Goal: Browse casually: Explore the website without a specific task or goal

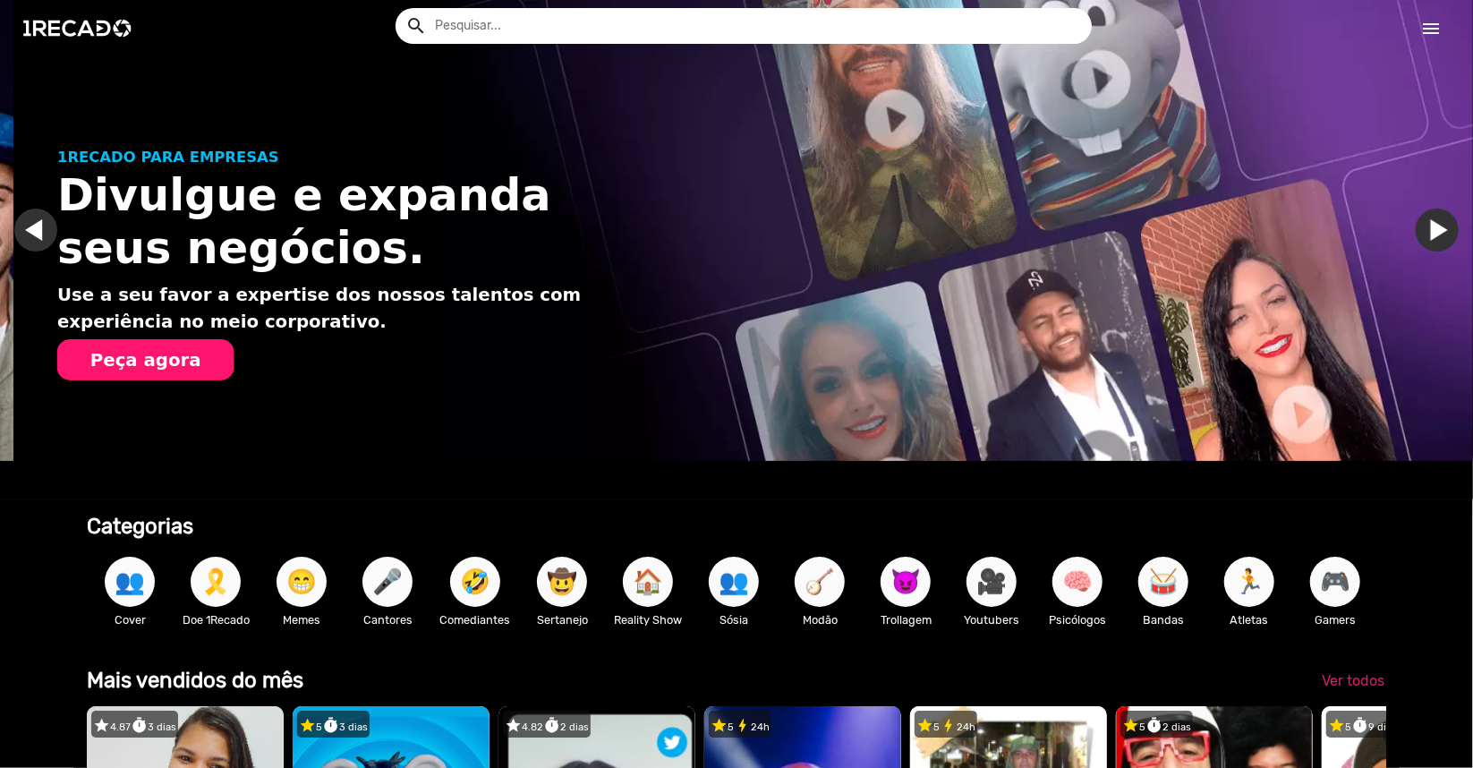
click at [32, 238] on link "Ir para o slide anterior" at bounding box center [49, 230] width 43 height 43
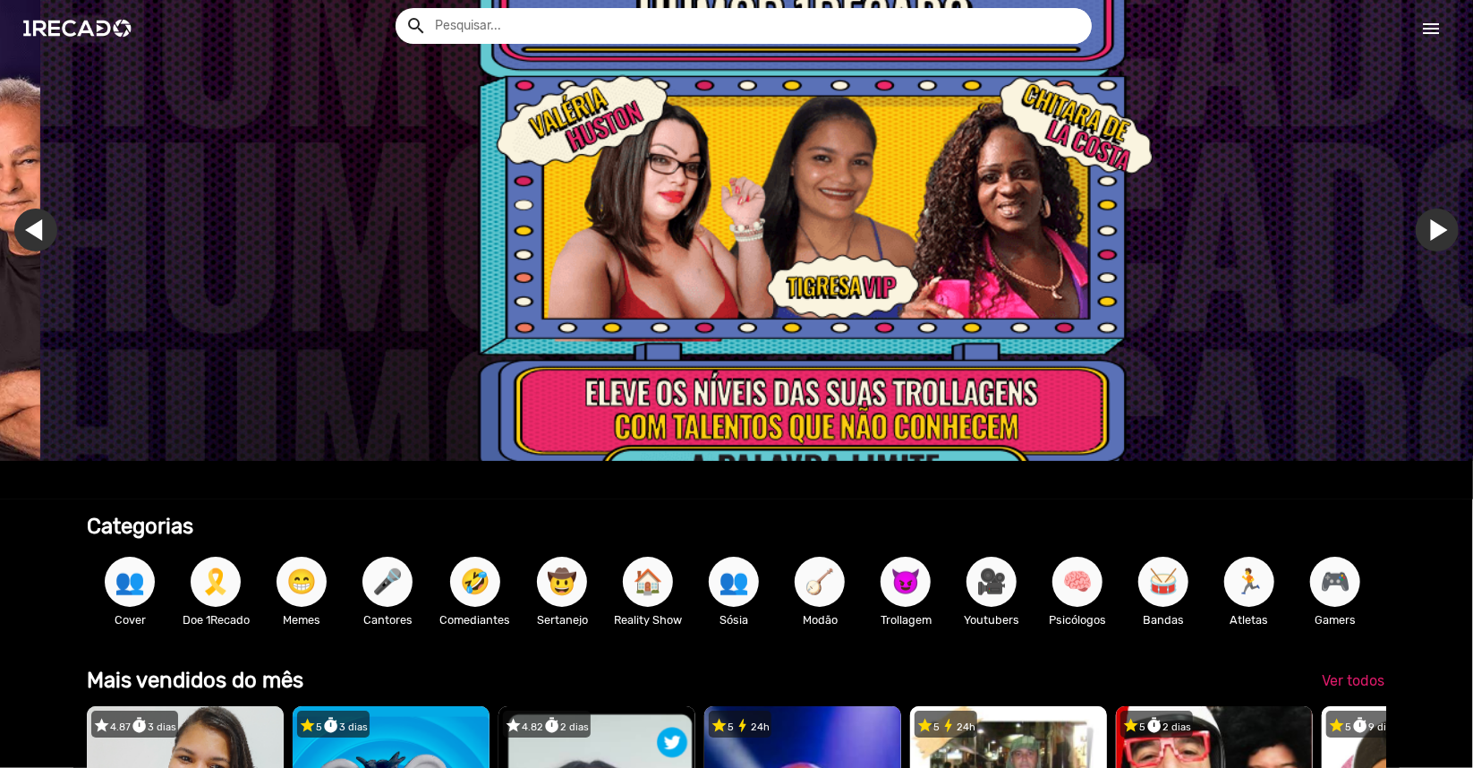
click at [55, 234] on link "Ir para o slide anterior" at bounding box center [76, 230] width 43 height 43
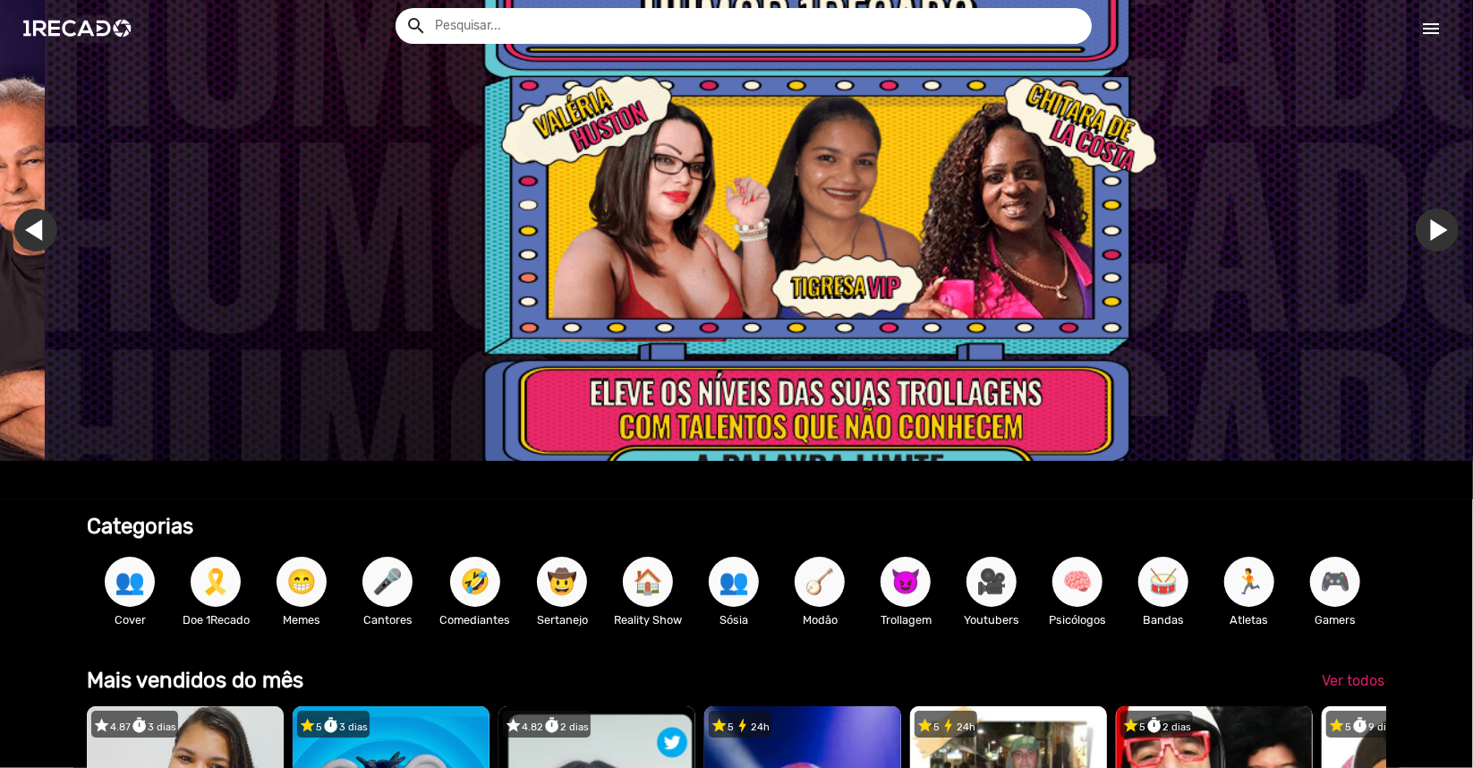
scroll to position [0, 4379]
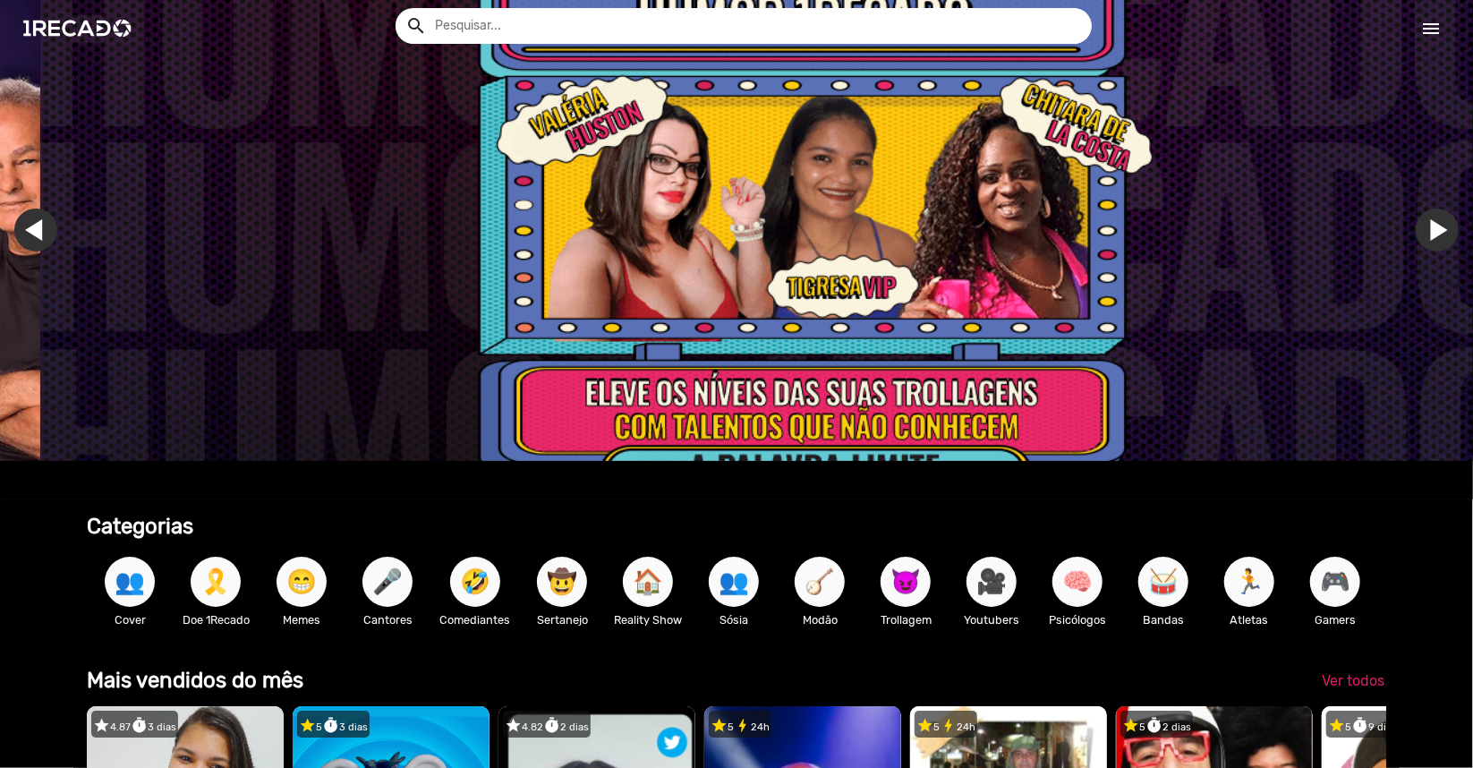
click at [55, 236] on link "Ir para o slide anterior" at bounding box center [76, 230] width 43 height 43
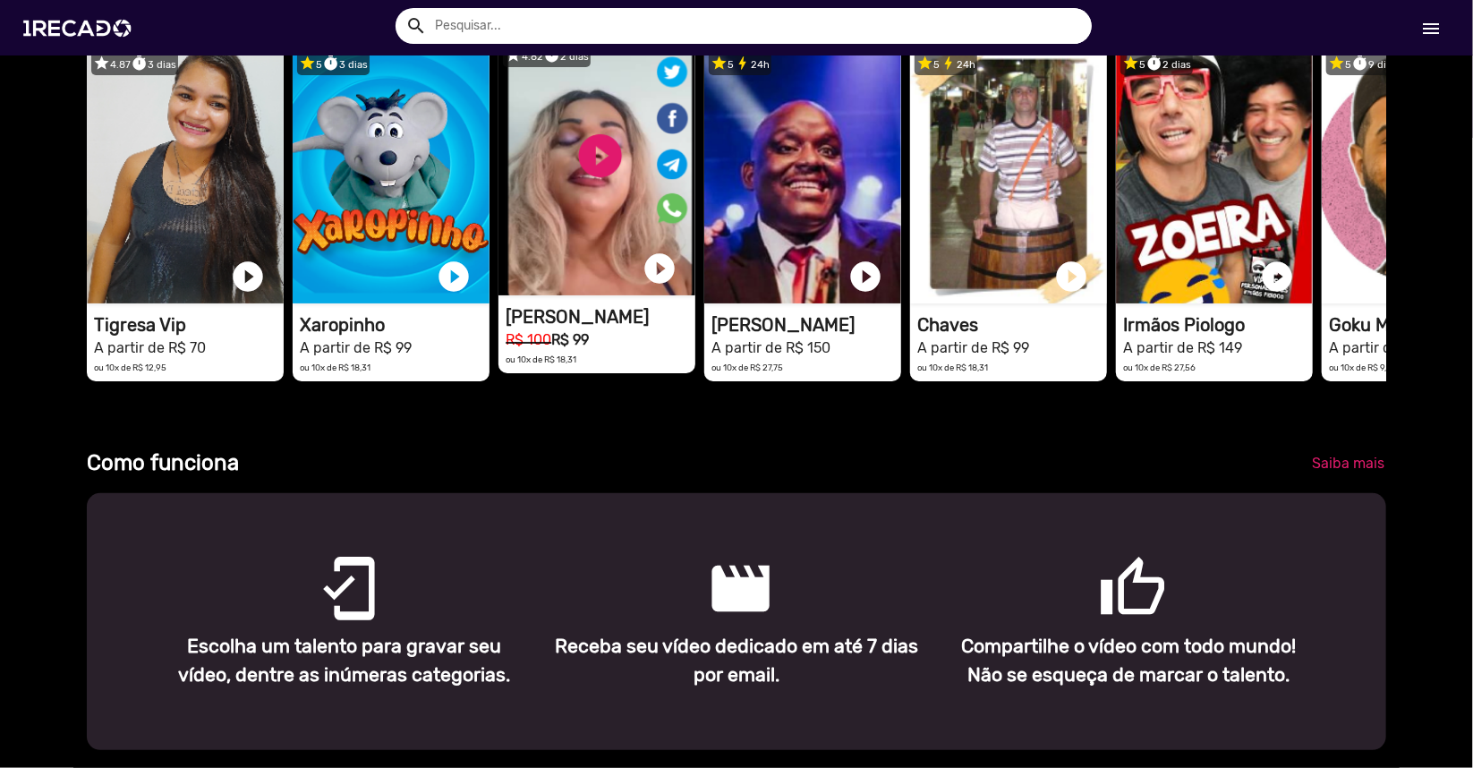
scroll to position [596, 0]
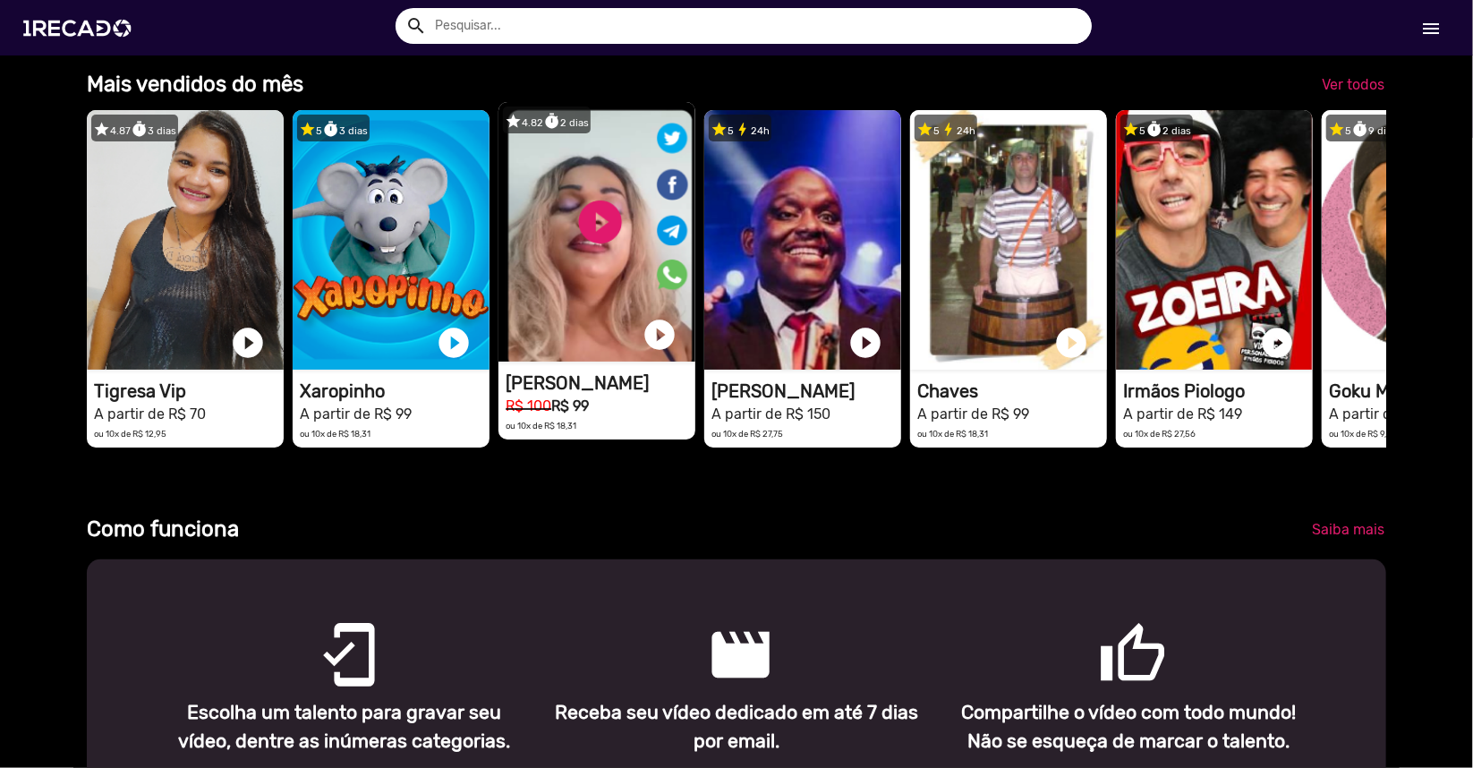
click at [596, 222] on video "1RECADO vídeos dedicados para fãs e empresas" at bounding box center [596, 232] width 197 height 260
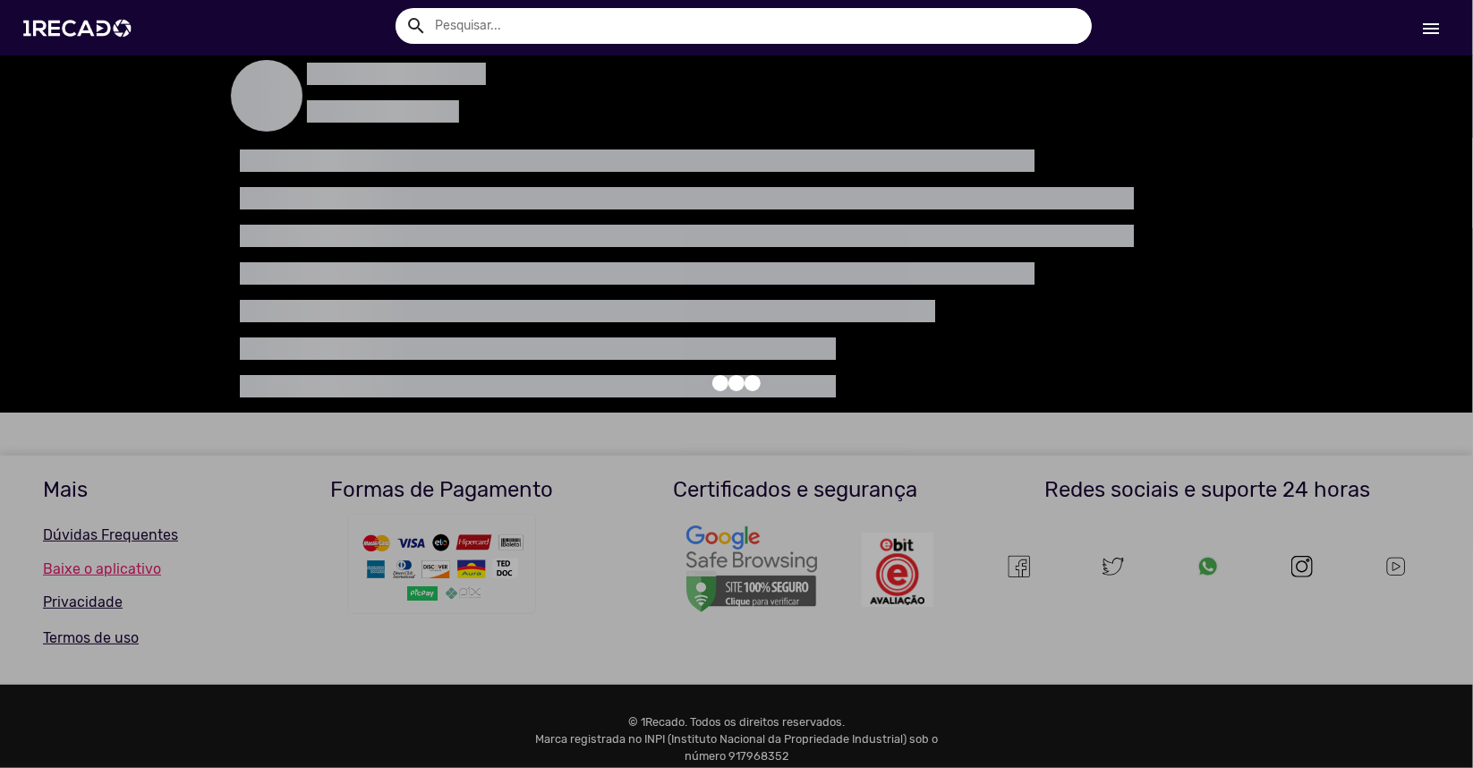
click at [597, 243] on div at bounding box center [736, 384] width 1473 height 768
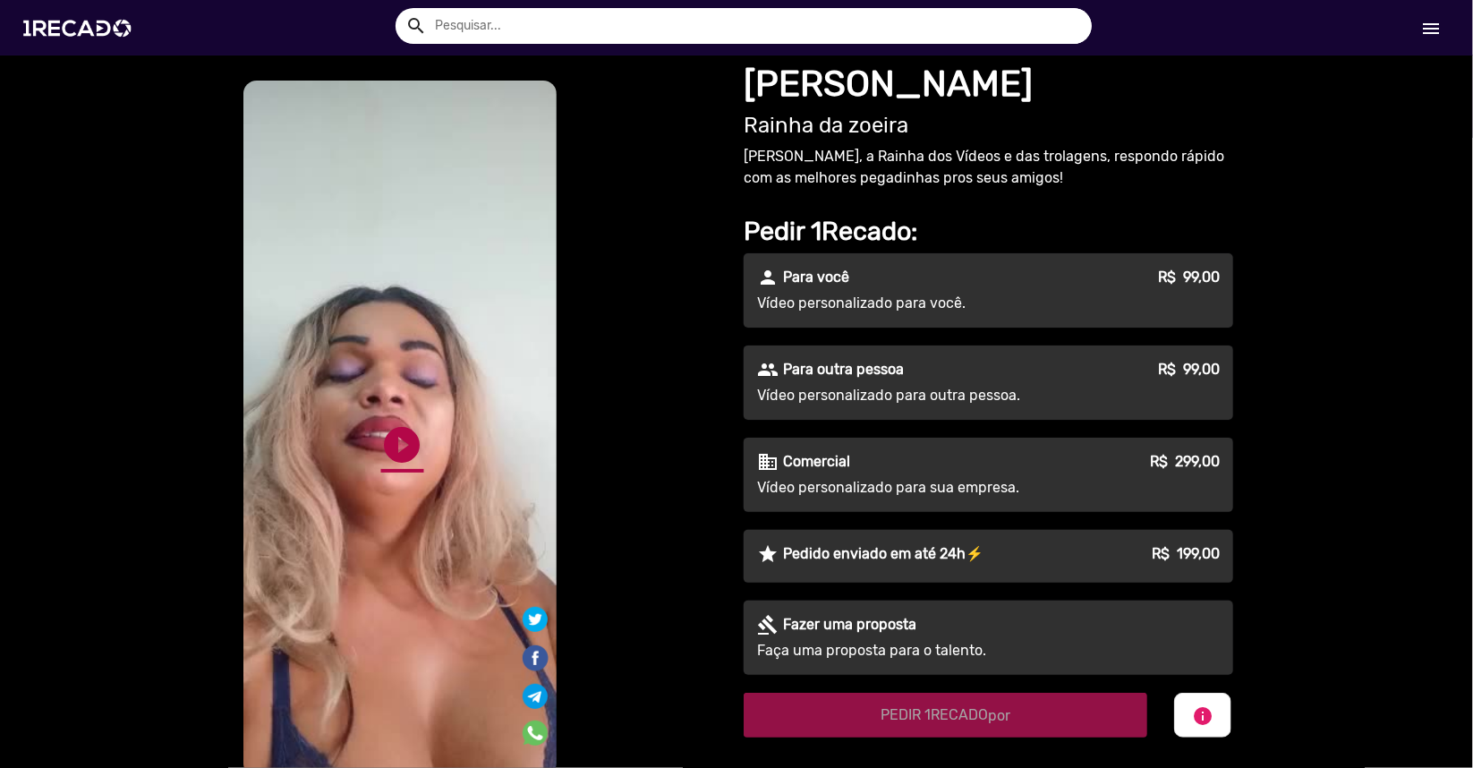
click at [388, 430] on link "play_circle_filled" at bounding box center [402, 444] width 43 height 43
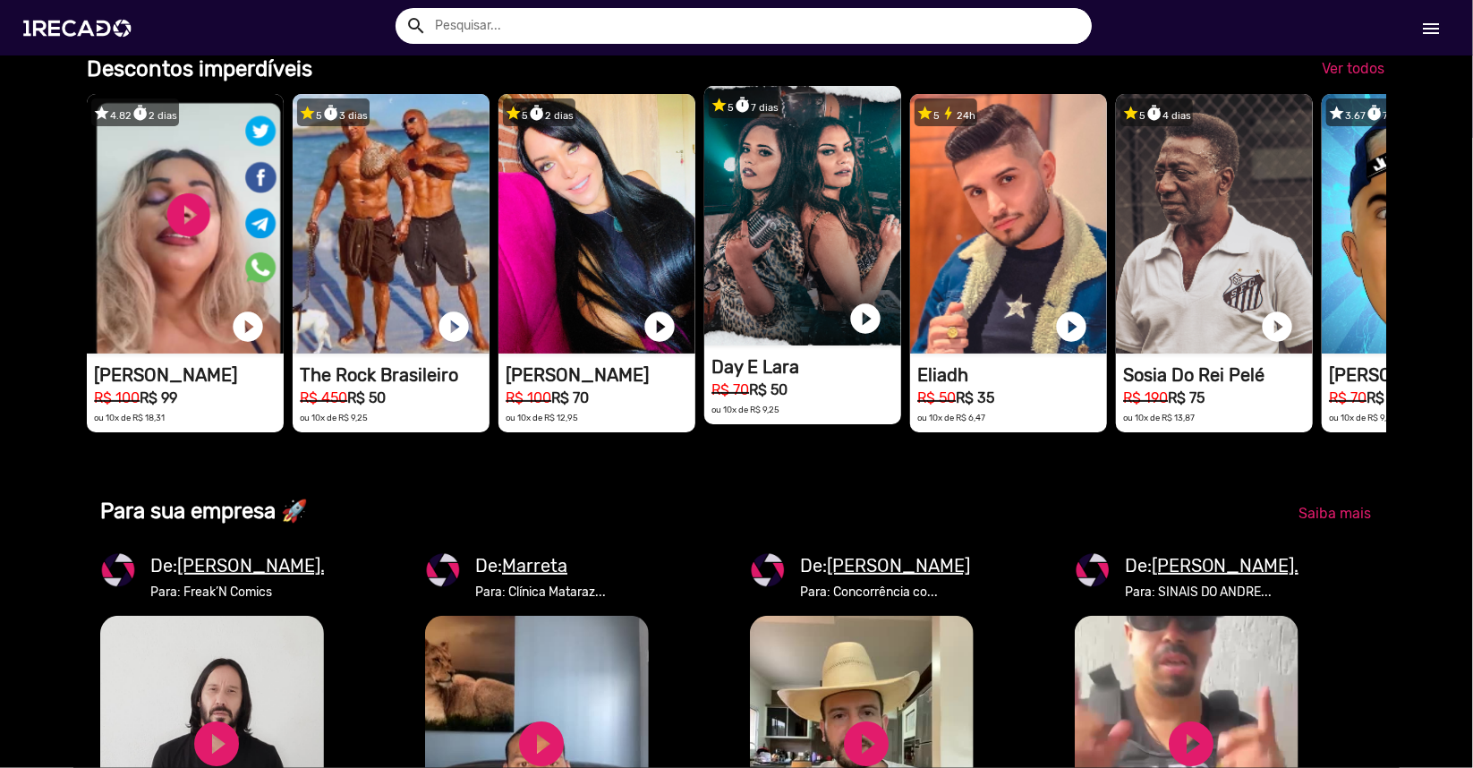
scroll to position [0, 1460]
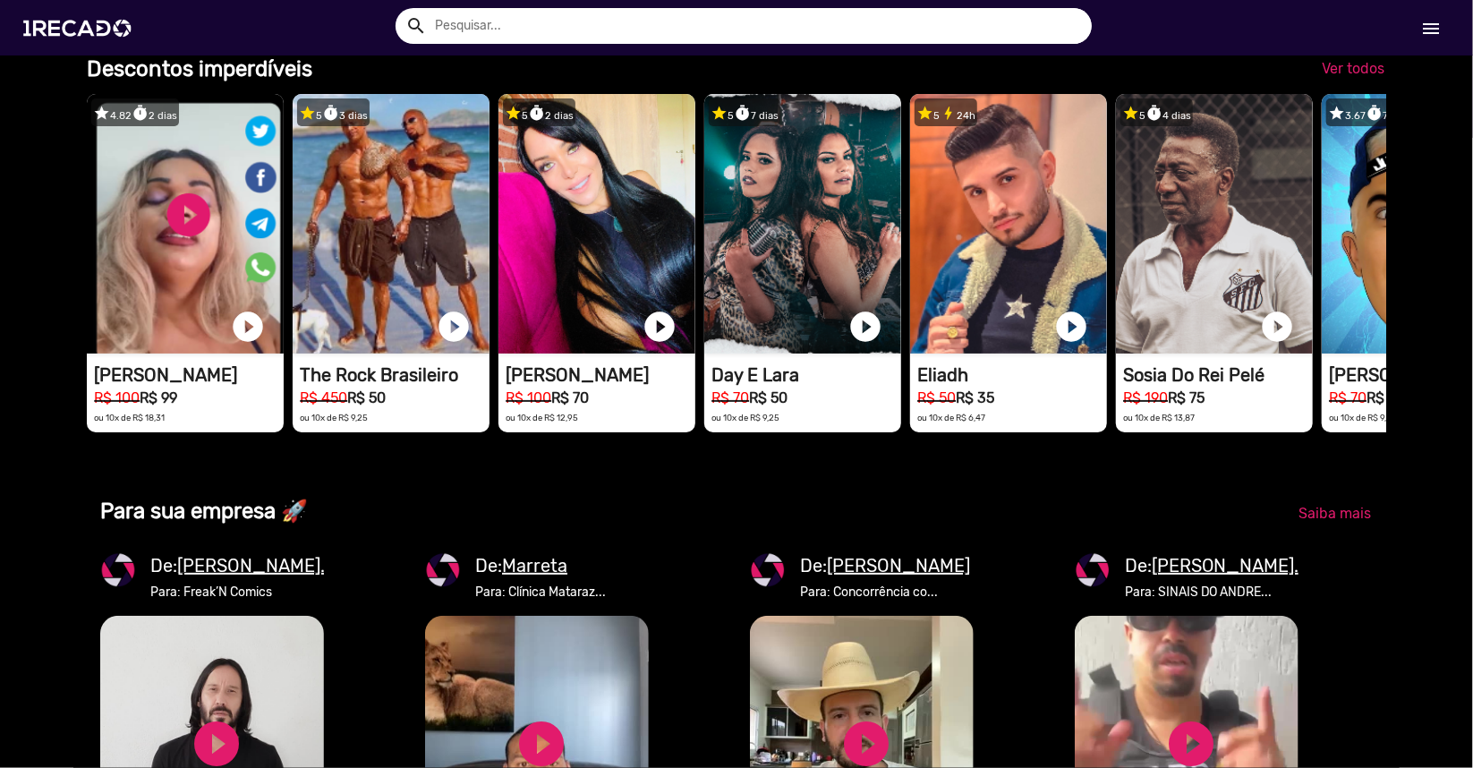
drag, startPoint x: 1231, startPoint y: 264, endPoint x: 842, endPoint y: 563, distance: 490.8
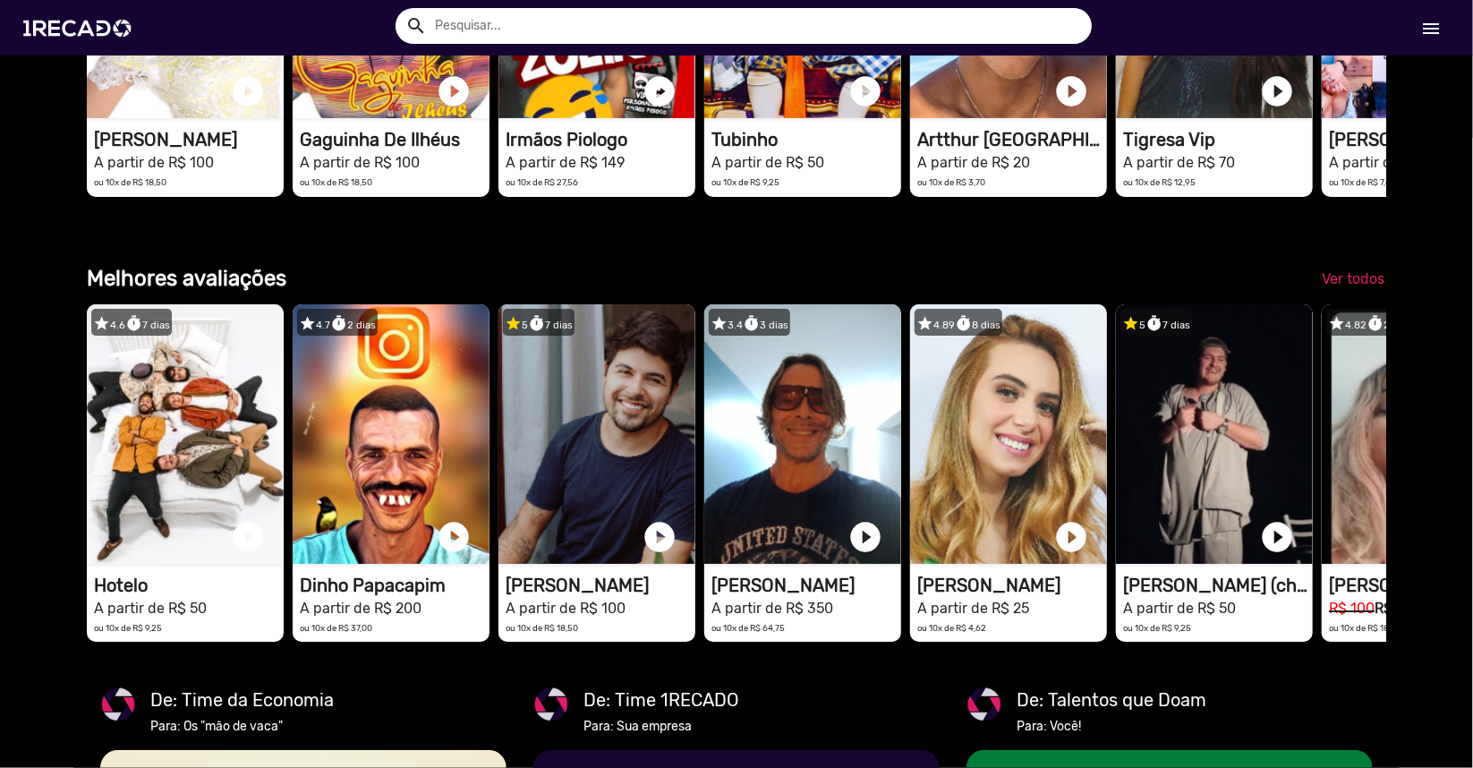
scroll to position [3014, 0]
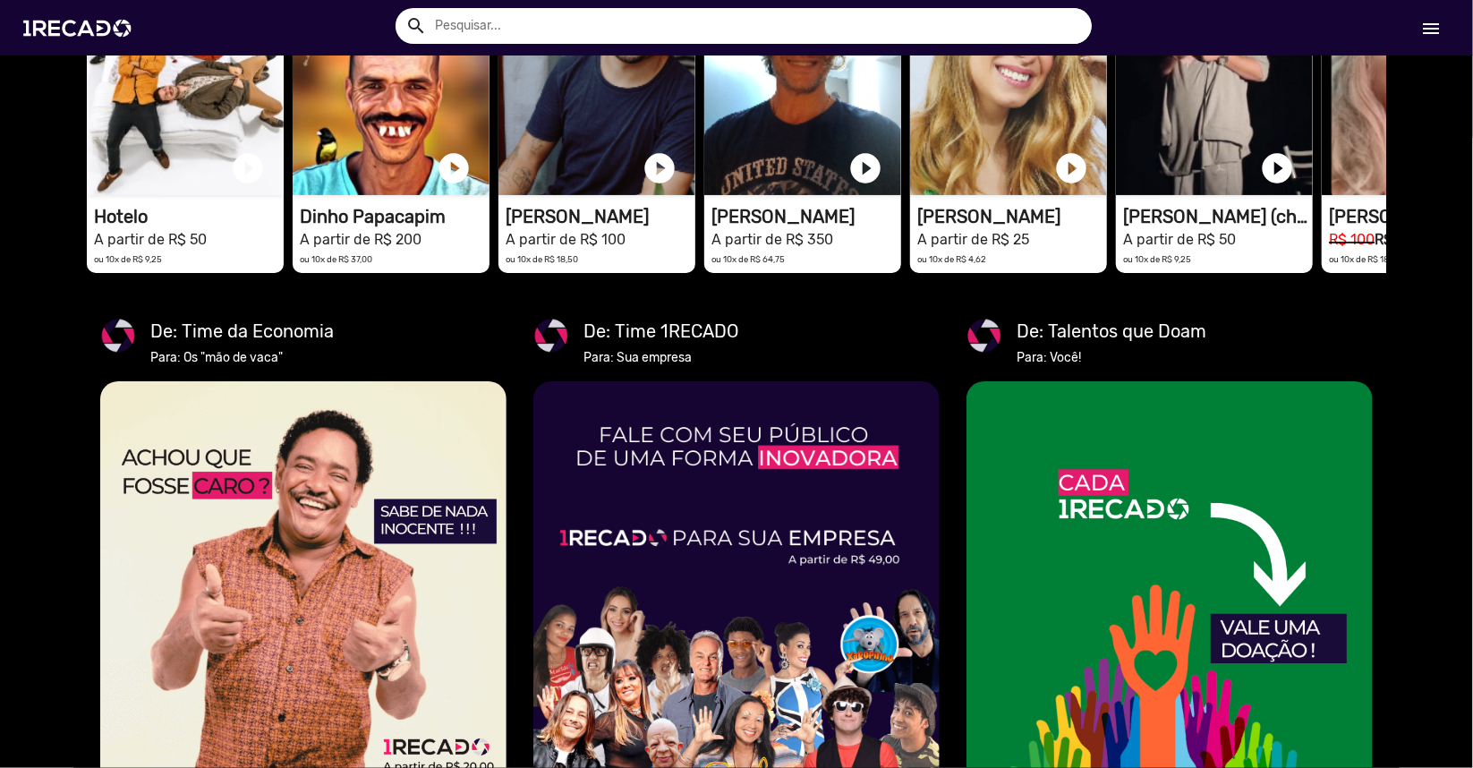
drag, startPoint x: 1064, startPoint y: 198, endPoint x: 561, endPoint y: 378, distance: 534.2
click at [360, 282] on div "star 4.6 timer 7 dias 1RECADO vídeos dedicados para fãs e empresas play_circle_…" at bounding box center [736, 104] width 1299 height 355
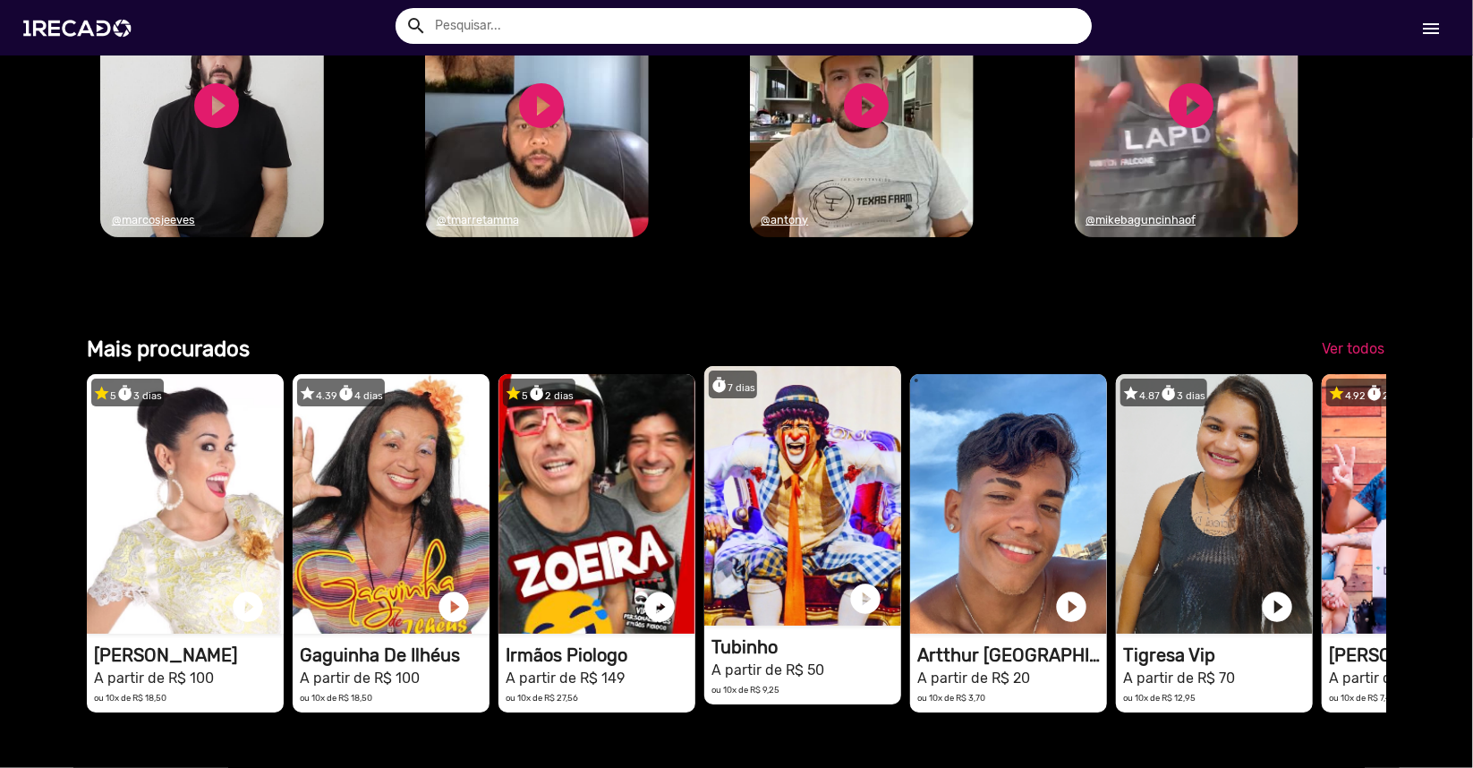
scroll to position [2417, 0]
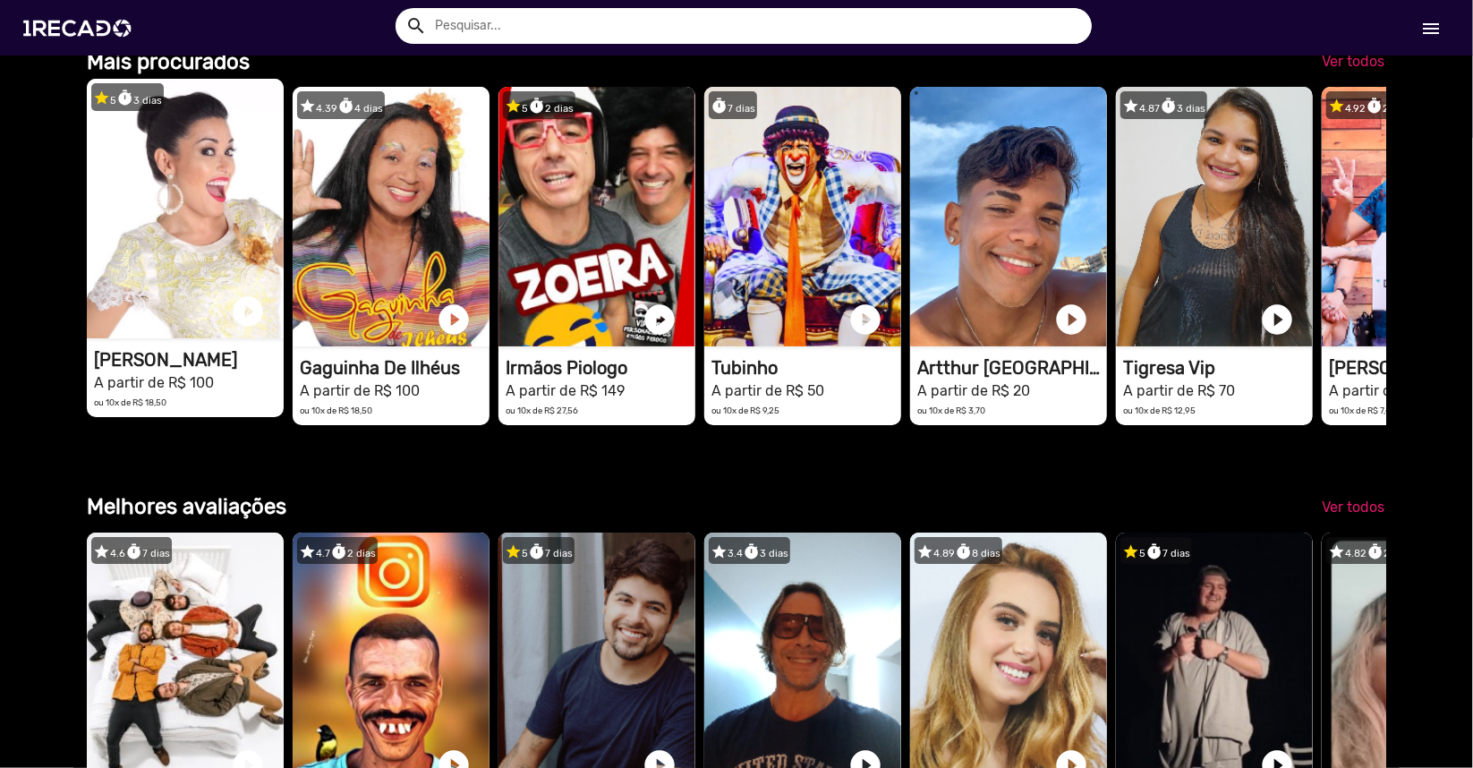
click at [196, 238] on video "1RECADO vídeos dedicados para fãs e empresas" at bounding box center [185, 209] width 197 height 260
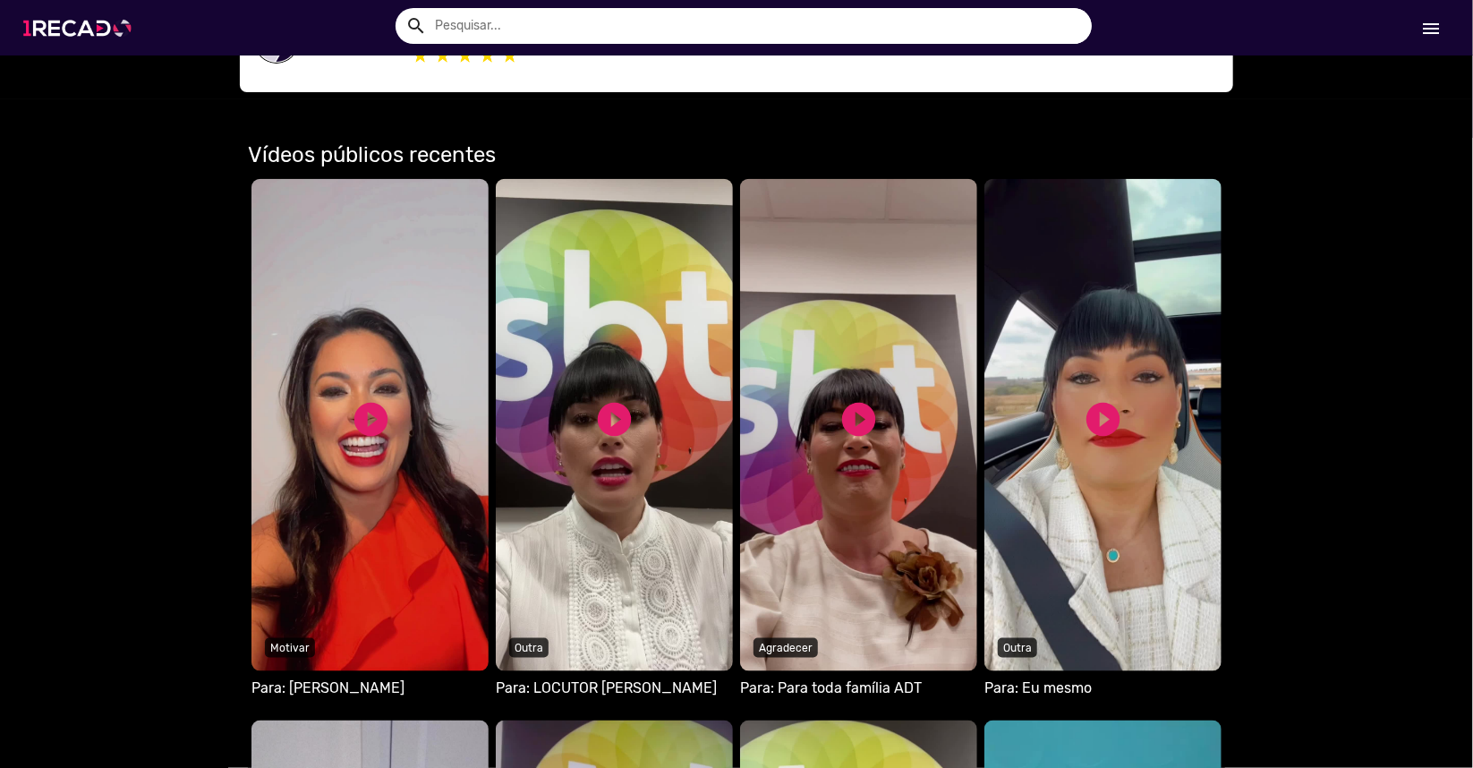
scroll to position [895, 0]
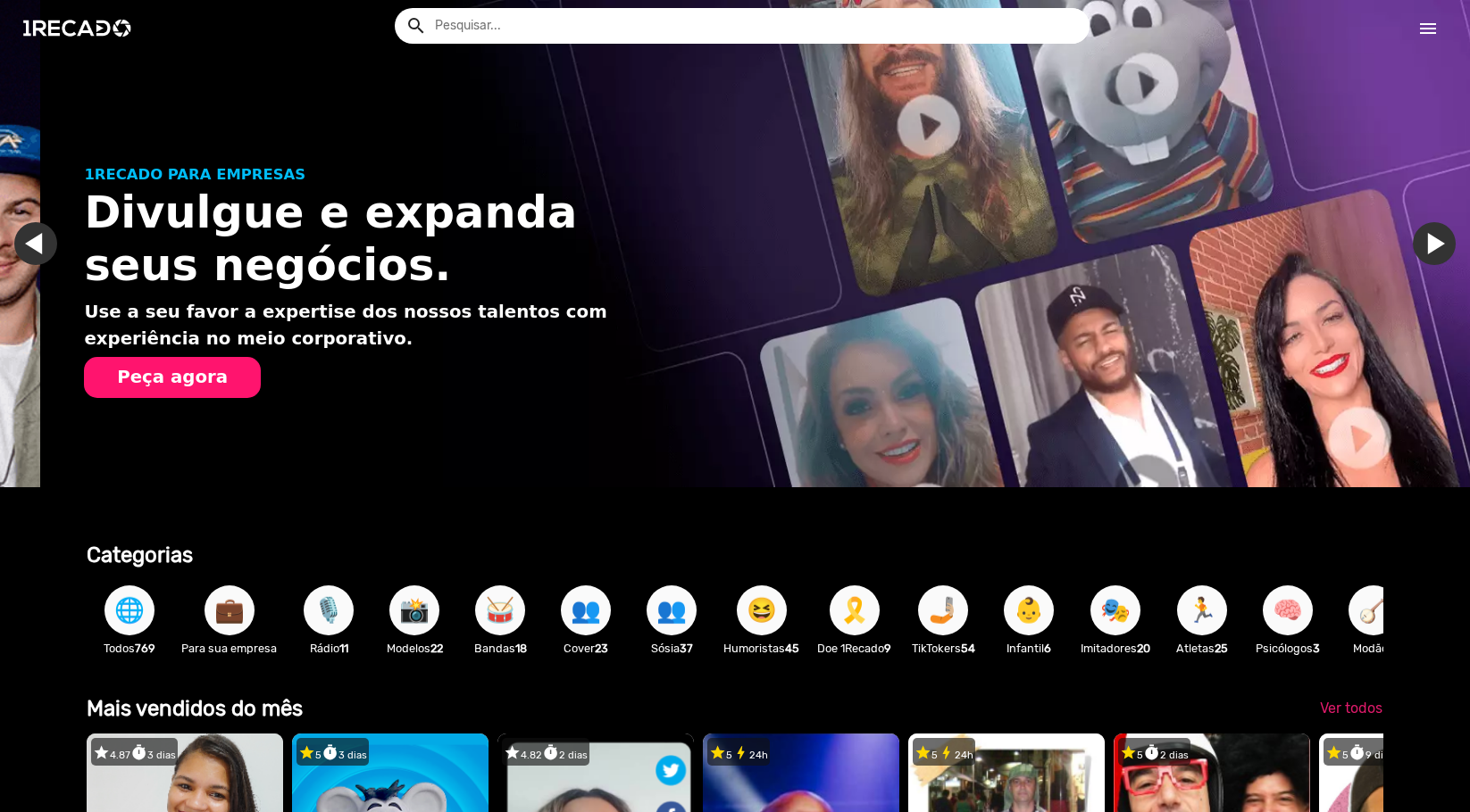
scroll to position [0, 1457]
